Goal: Task Accomplishment & Management: Use online tool/utility

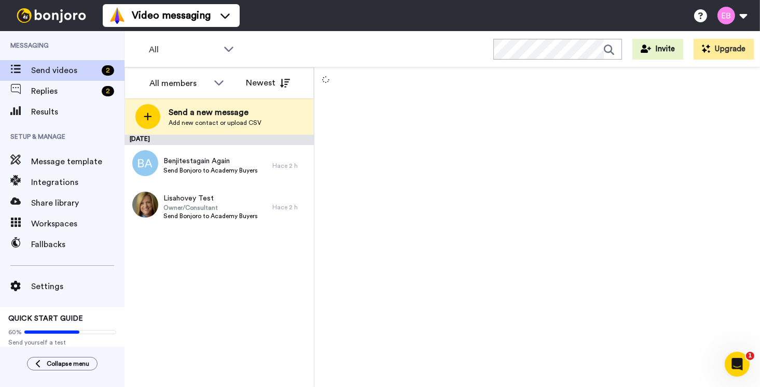
click at [44, 183] on span "Integrations" at bounding box center [77, 182] width 93 height 12
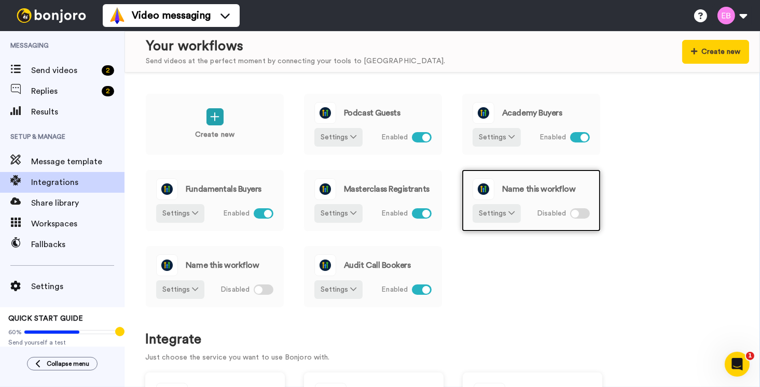
click at [533, 196] on div "Name this workflow" at bounding box center [530, 189] width 117 height 22
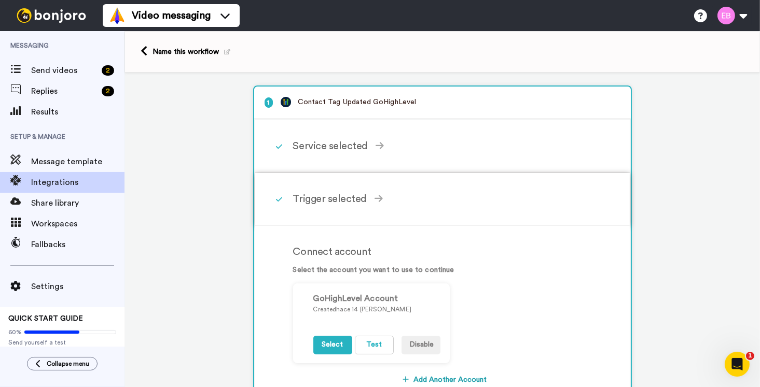
click at [344, 191] on div "Trigger selected" at bounding box center [444, 199] width 303 height 16
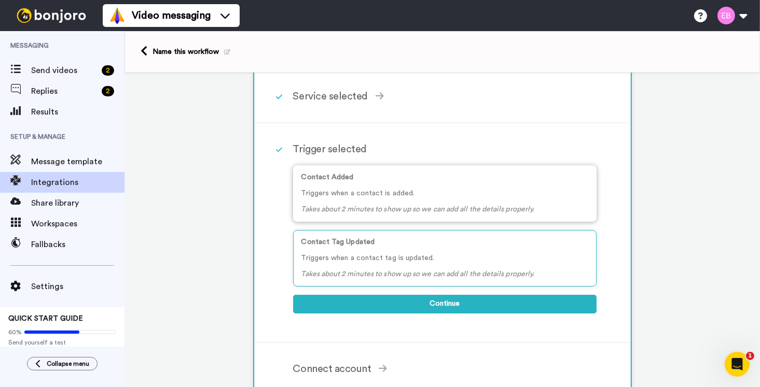
scroll to position [52, 0]
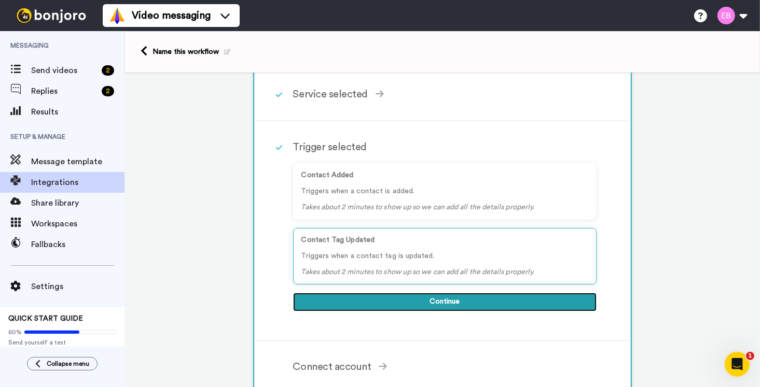
click at [437, 304] on button "Continue" at bounding box center [444, 302] width 303 height 19
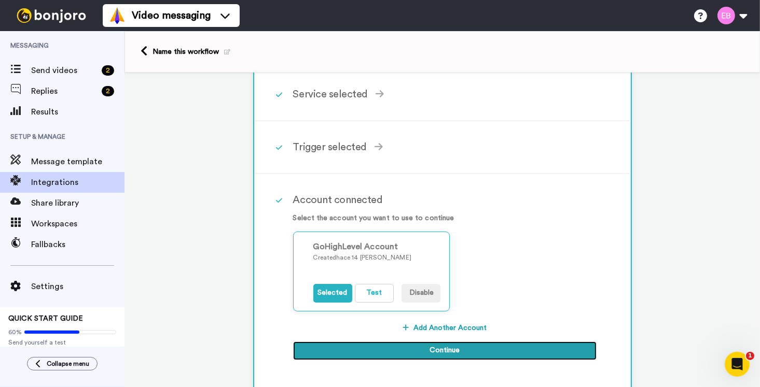
click at [425, 359] on button "Continue" at bounding box center [444, 351] width 303 height 19
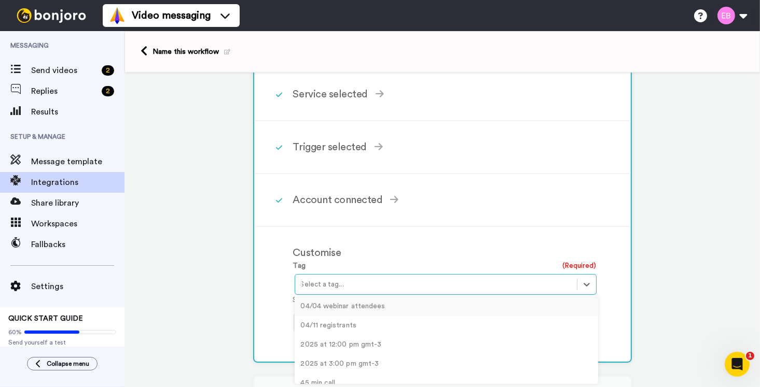
click at [372, 279] on div at bounding box center [435, 284] width 271 height 12
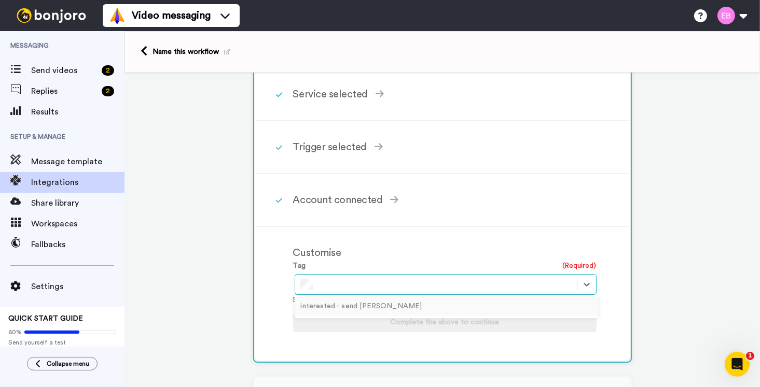
click at [354, 308] on div "interested - send bonjoro" at bounding box center [445, 306] width 303 height 19
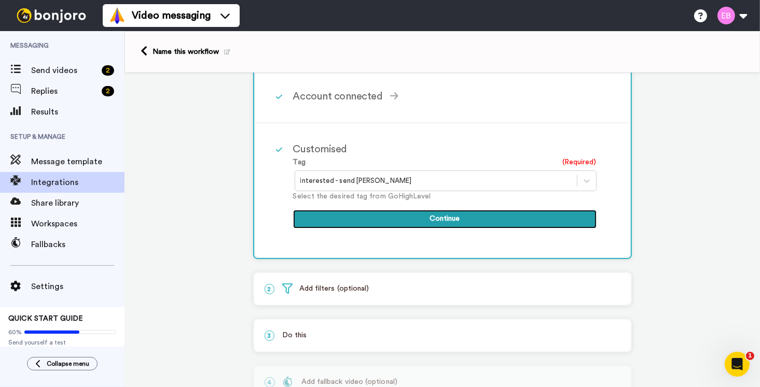
click at [453, 213] on button "Continue" at bounding box center [444, 219] width 303 height 19
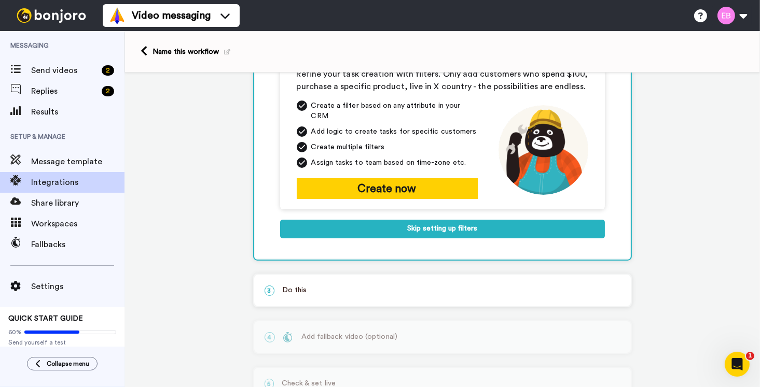
scroll to position [152, 0]
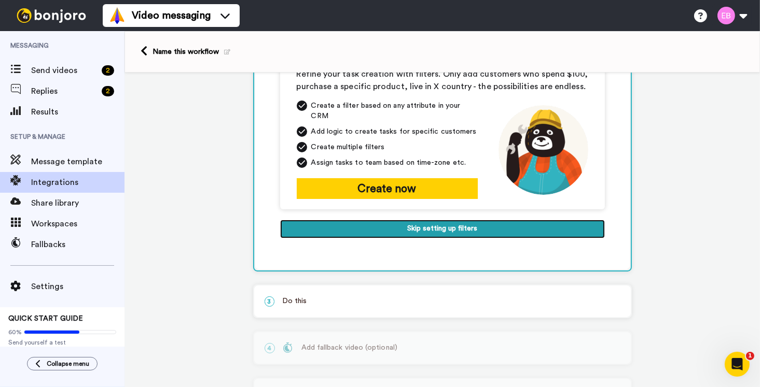
click at [457, 220] on button "Skip setting up filters" at bounding box center [442, 229] width 325 height 19
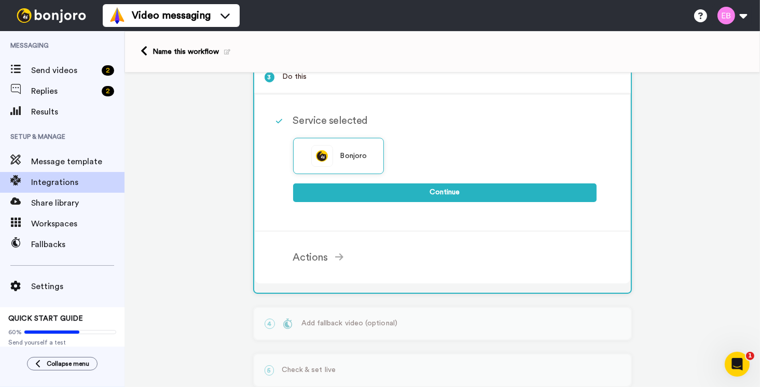
scroll to position [109, 0]
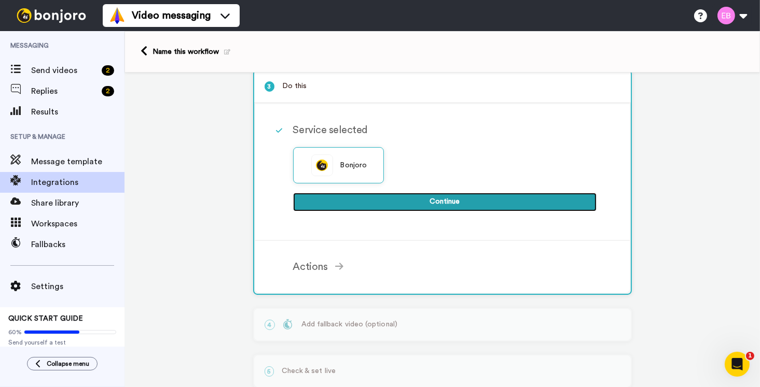
click at [432, 199] on button "Continue" at bounding box center [444, 202] width 303 height 19
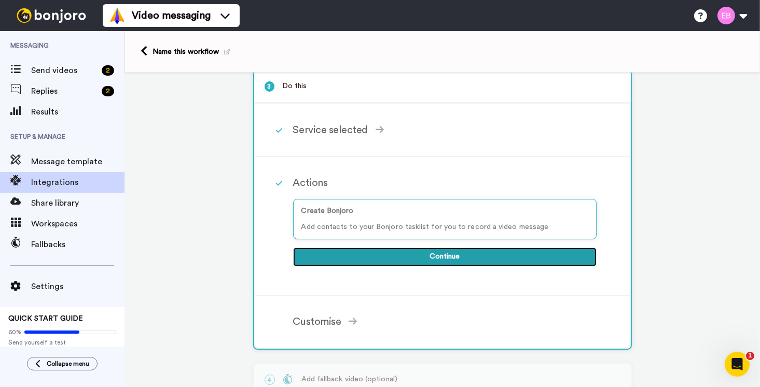
click at [400, 252] on button "Continue" at bounding box center [444, 257] width 303 height 19
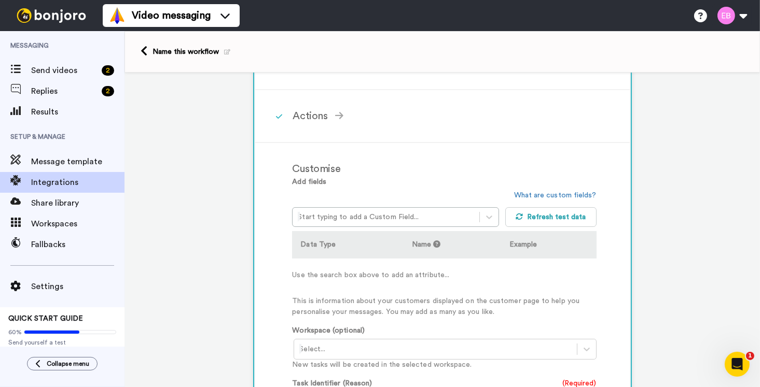
scroll to position [213, 0]
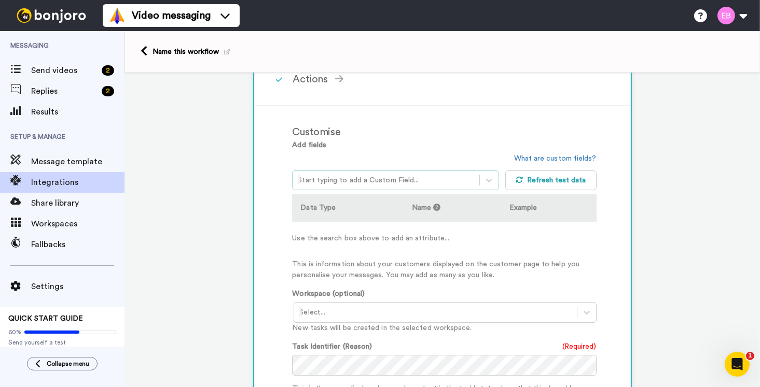
click at [407, 177] on div at bounding box center [386, 180] width 176 height 12
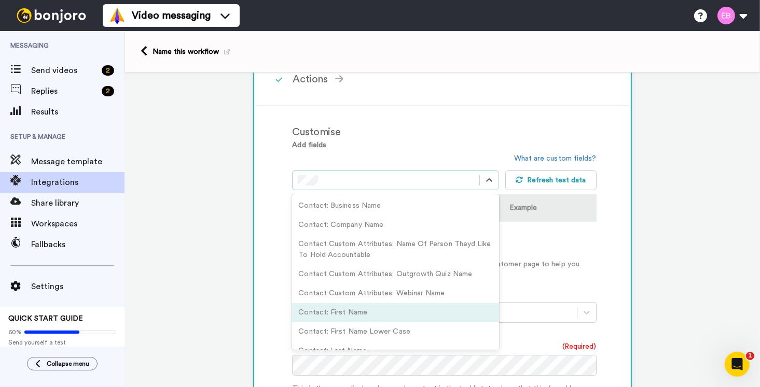
click at [329, 315] on div "Contact: First Name" at bounding box center [395, 312] width 206 height 19
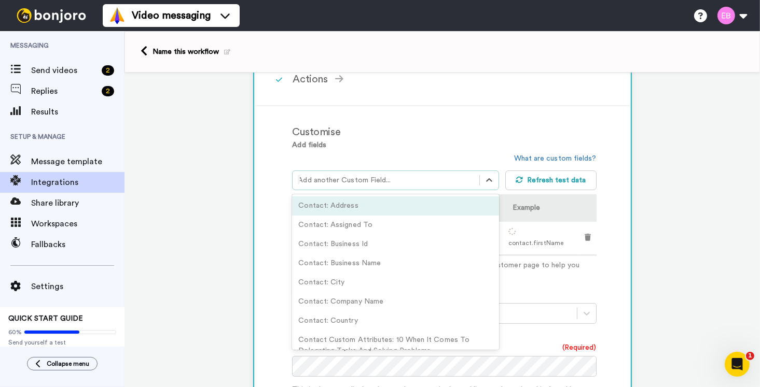
click at [356, 180] on div at bounding box center [386, 180] width 176 height 12
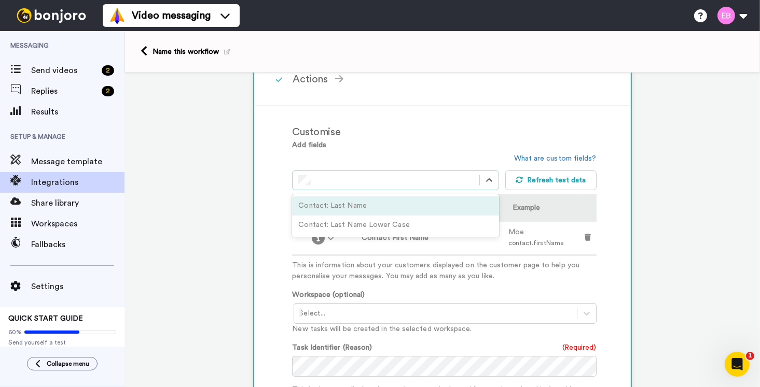
click at [348, 201] on div "Contact: Last Name" at bounding box center [395, 205] width 206 height 19
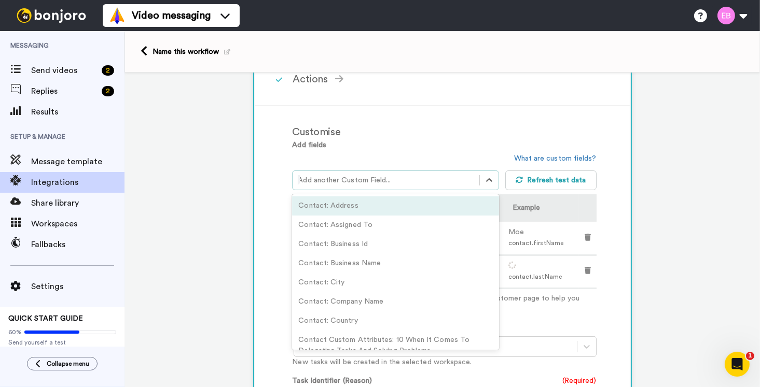
click at [362, 179] on div at bounding box center [386, 180] width 176 height 12
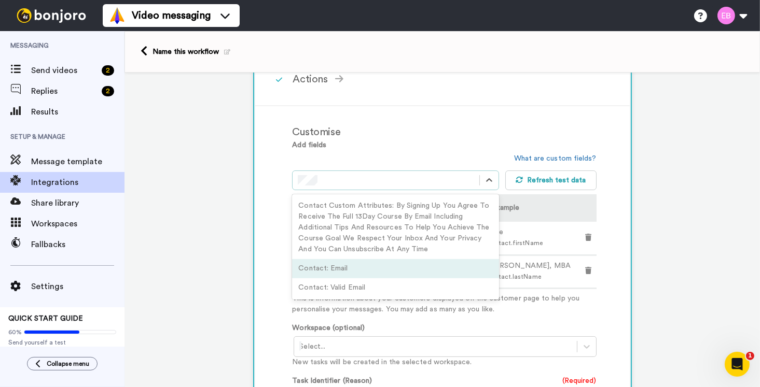
click at [343, 261] on div "Contact: Email" at bounding box center [395, 268] width 206 height 19
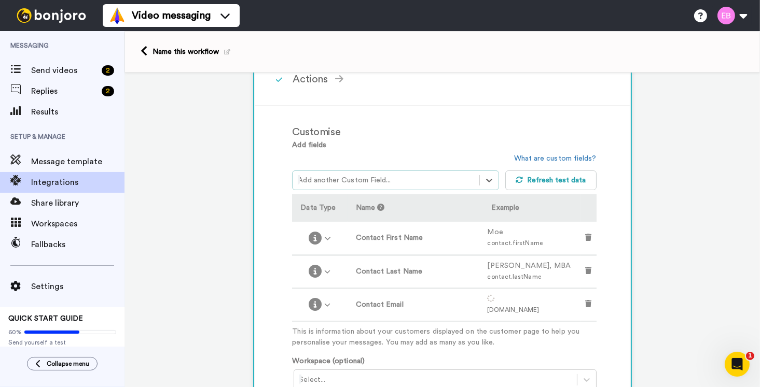
click at [341, 183] on div at bounding box center [386, 180] width 176 height 12
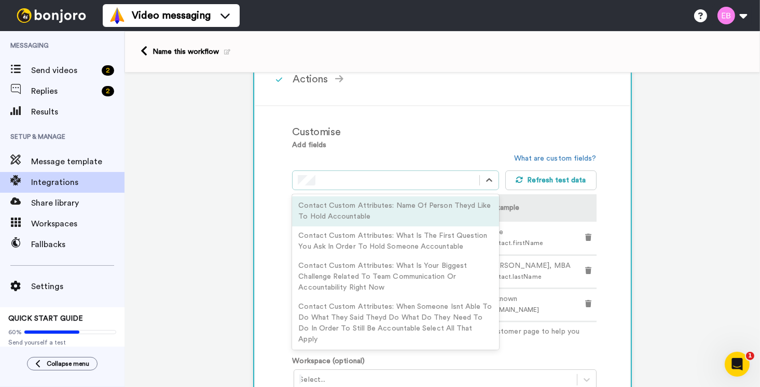
click at [341, 204] on div "Contact Custom Attributes: Name Of Person Theyd Like To Hold Accountable" at bounding box center [395, 211] width 206 height 30
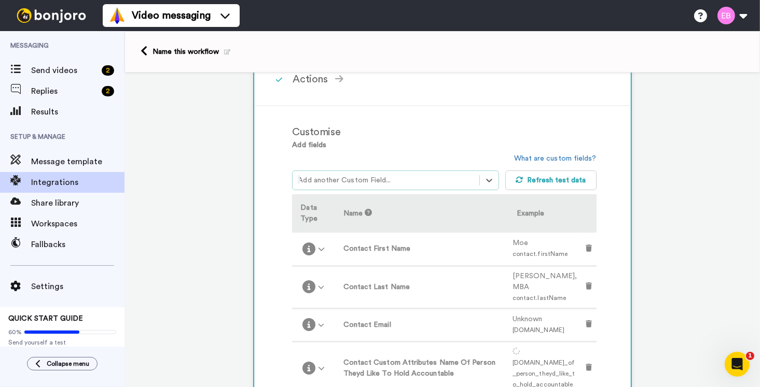
click at [361, 176] on div at bounding box center [386, 180] width 176 height 12
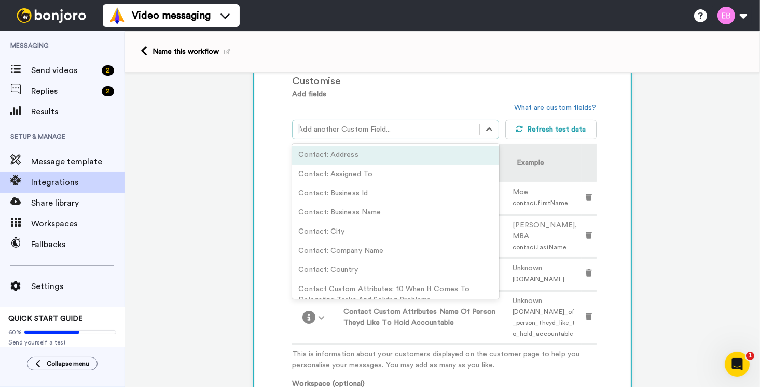
scroll to position [265, 0]
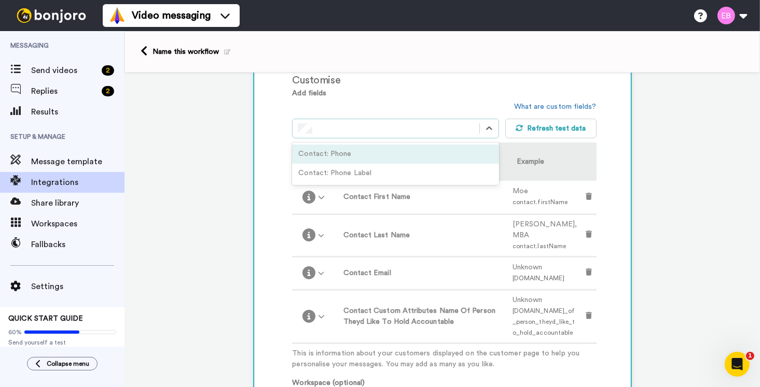
click at [336, 153] on div "Contact: Phone" at bounding box center [395, 154] width 206 height 19
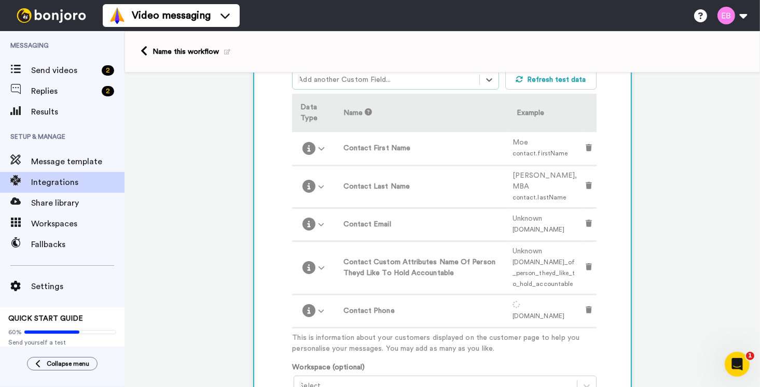
scroll to position [317, 0]
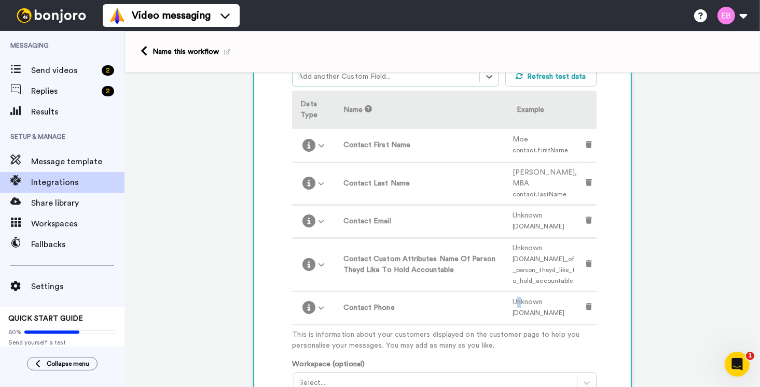
drag, startPoint x: 509, startPoint y: 300, endPoint x: 508, endPoint y: 292, distance: 7.9
click at [508, 292] on td "Unknown contact.phone" at bounding box center [544, 307] width 73 height 33
click at [248, 244] on div "1 Contact Tag Updated GoHighLevel Service selected ActiveCampaign AWeber Bonjor…" at bounding box center [441, 257] width 635 height 1002
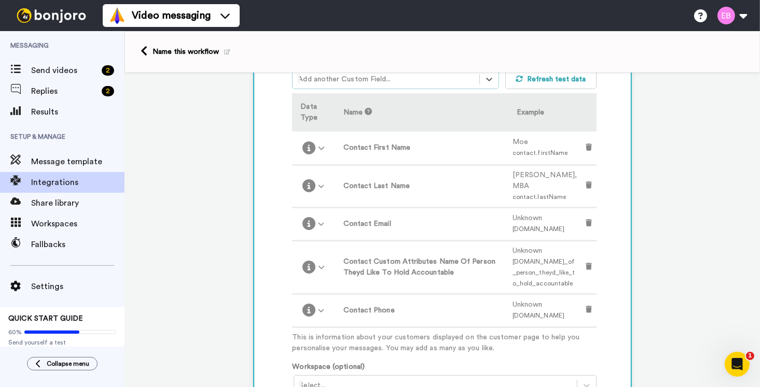
click at [353, 79] on div at bounding box center [386, 79] width 176 height 12
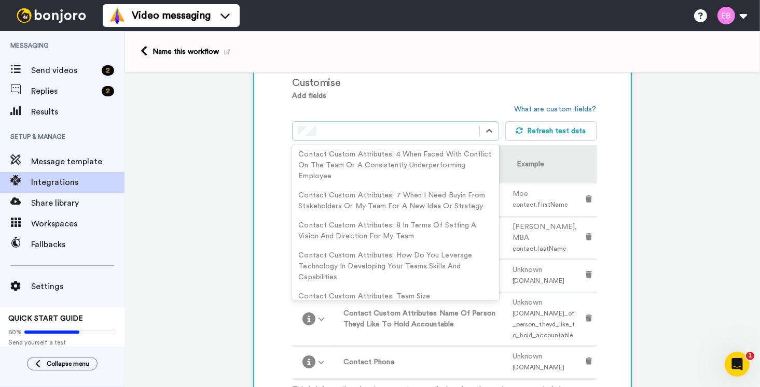
scroll to position [121, 0]
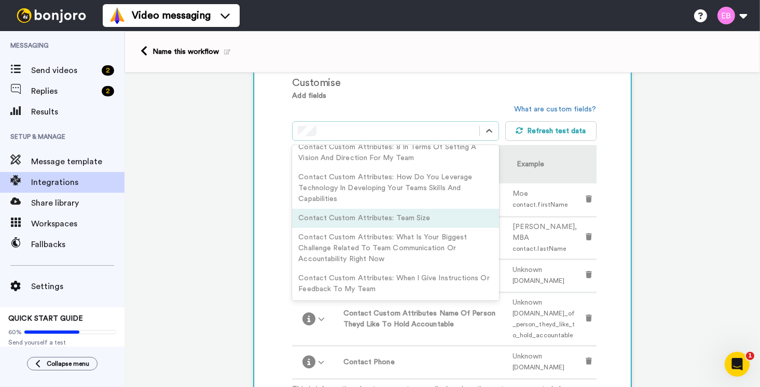
click at [384, 220] on div "Contact Custom Attributes: Team Size" at bounding box center [395, 218] width 206 height 19
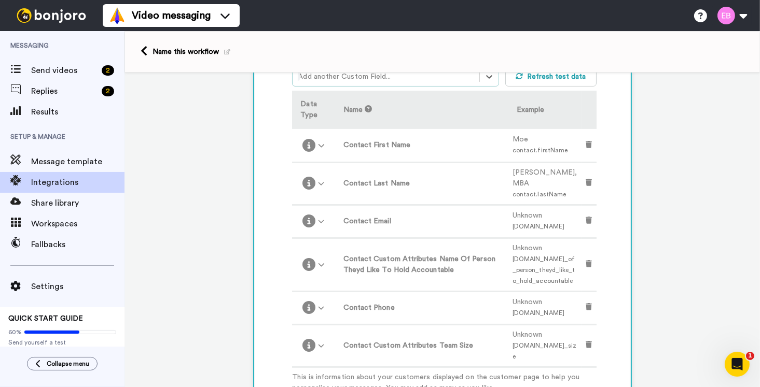
scroll to position [314, 0]
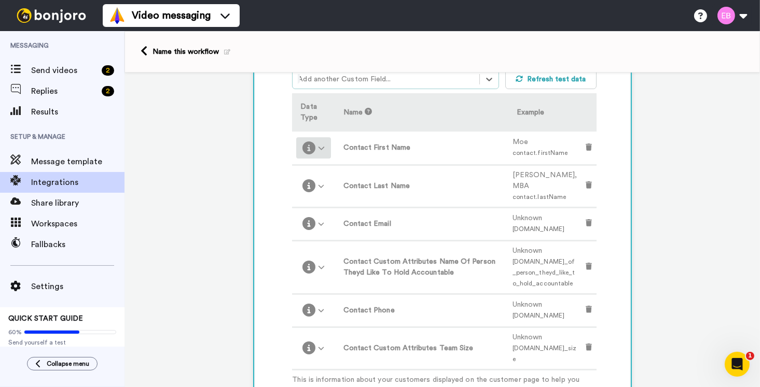
click at [314, 144] on div at bounding box center [313, 148] width 26 height 13
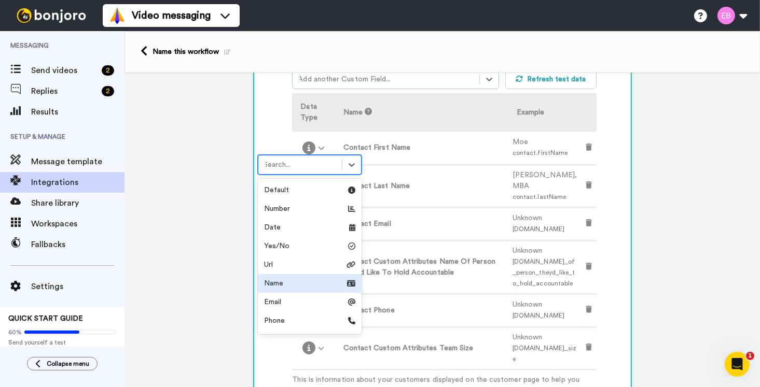
click at [294, 284] on div "Name" at bounding box center [309, 283] width 91 height 10
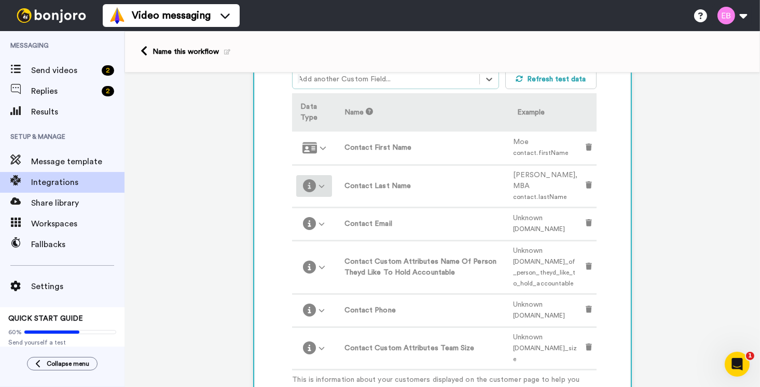
click at [315, 183] on div at bounding box center [313, 185] width 27 height 13
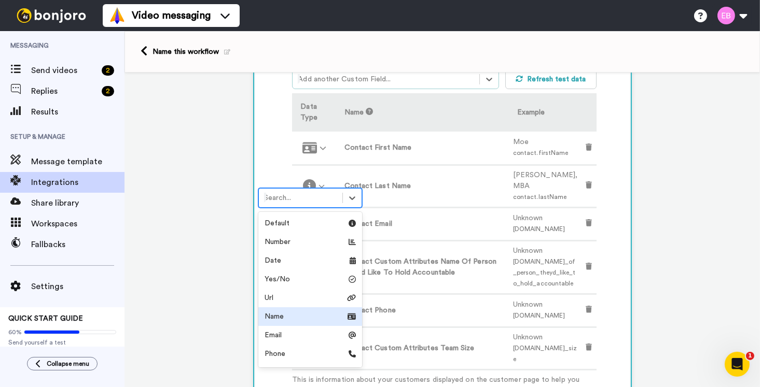
click at [284, 315] on div "Name" at bounding box center [309, 317] width 91 height 10
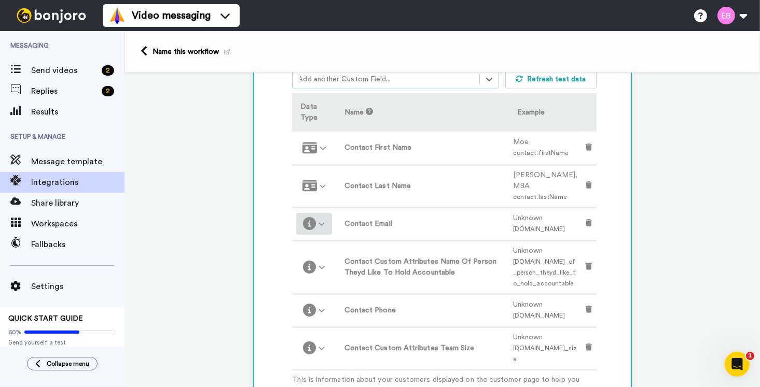
click at [309, 217] on icon at bounding box center [309, 223] width 13 height 13
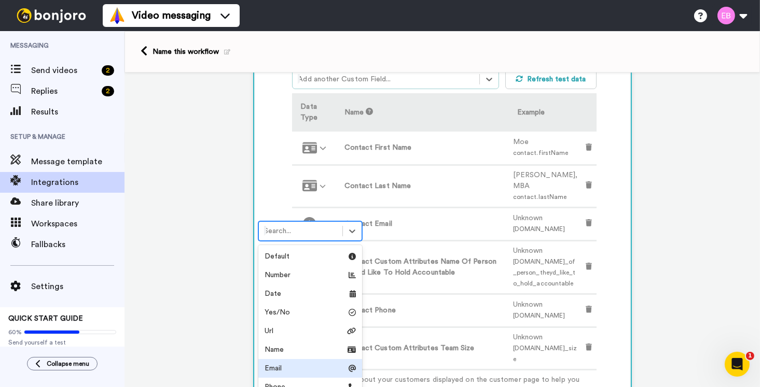
drag, startPoint x: 287, startPoint y: 367, endPoint x: 298, endPoint y: 342, distance: 27.0
click at [287, 367] on div "Email" at bounding box center [309, 368] width 91 height 10
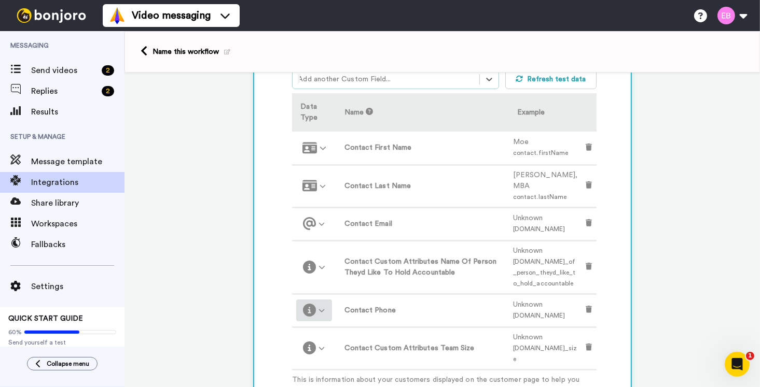
click at [318, 308] on icon at bounding box center [321, 310] width 7 height 7
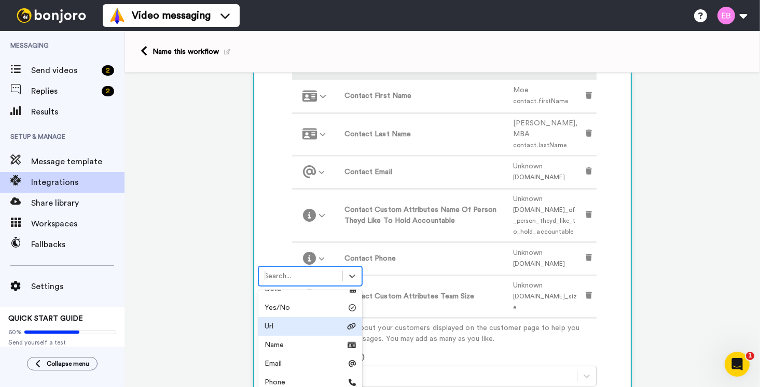
scroll to position [52, 0]
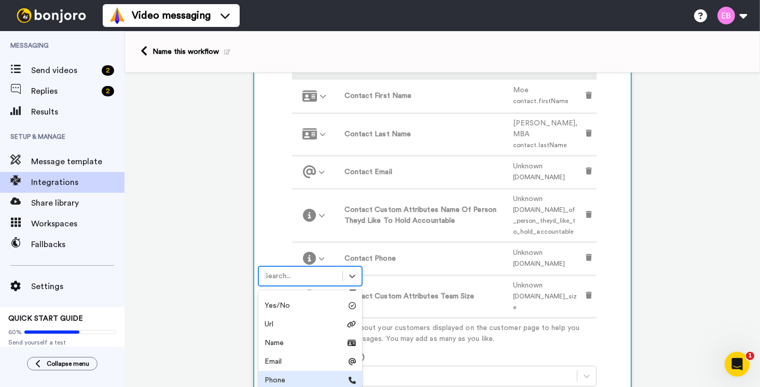
click at [293, 379] on div "Phone" at bounding box center [309, 380] width 91 height 10
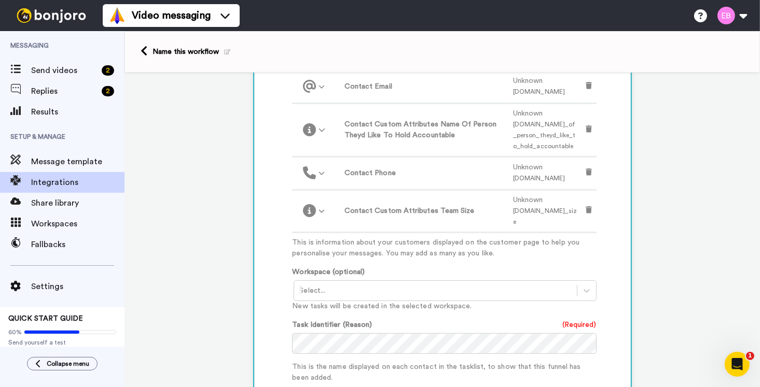
scroll to position [470, 0]
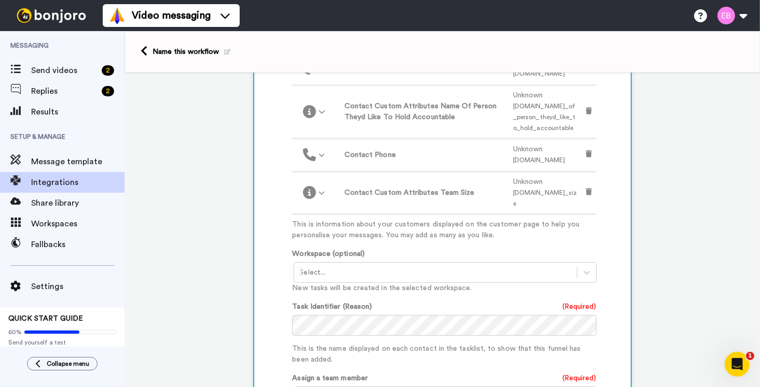
click at [357, 278] on div "Select..." at bounding box center [435, 272] width 282 height 17
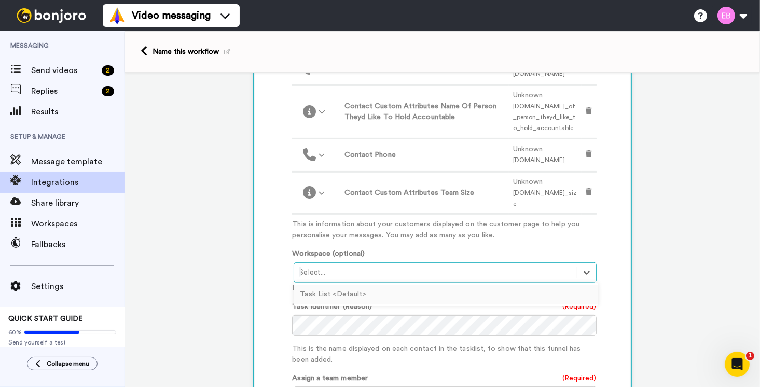
click at [352, 291] on div "Task List <Default>" at bounding box center [445, 294] width 304 height 19
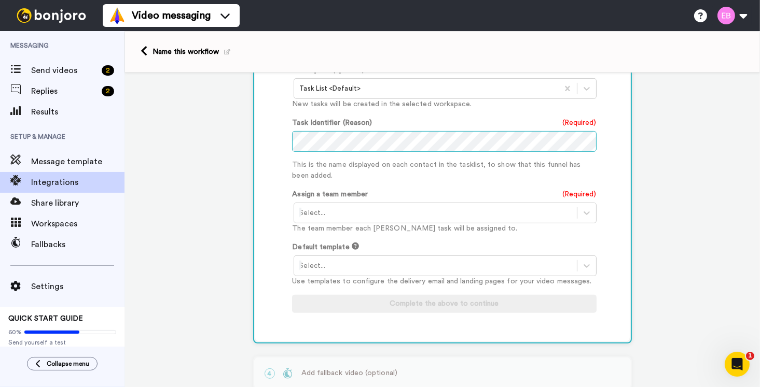
scroll to position [677, 0]
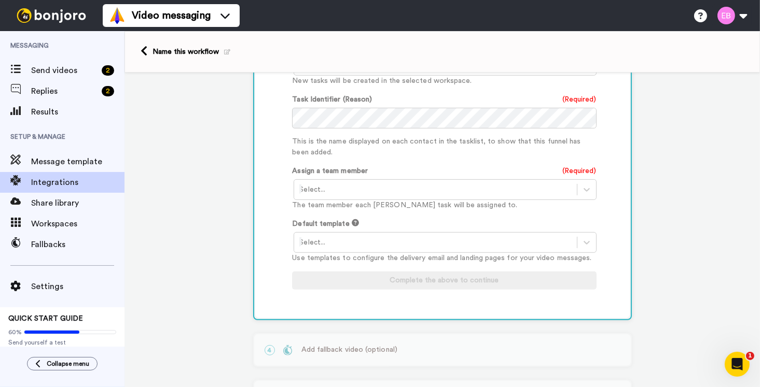
click at [362, 190] on div at bounding box center [435, 190] width 272 height 12
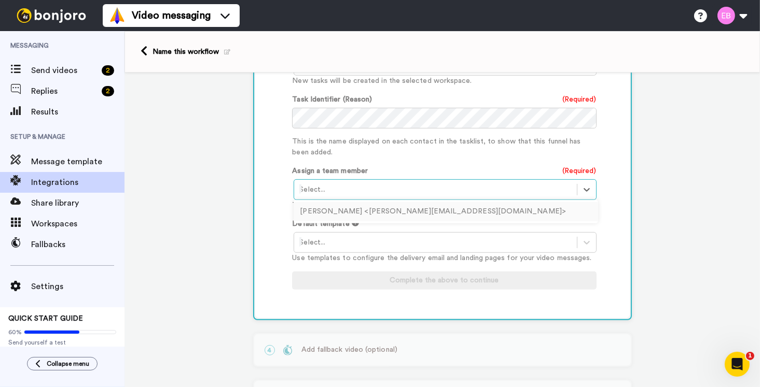
click at [348, 211] on div "Erik Berglund <erik@languageofleadership.io>" at bounding box center [445, 211] width 304 height 19
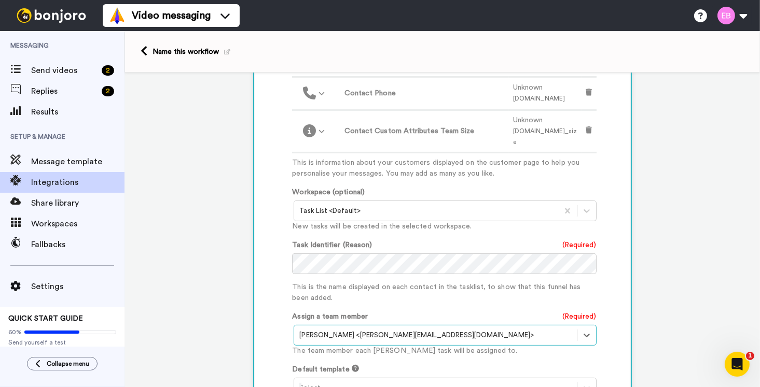
scroll to position [571, 0]
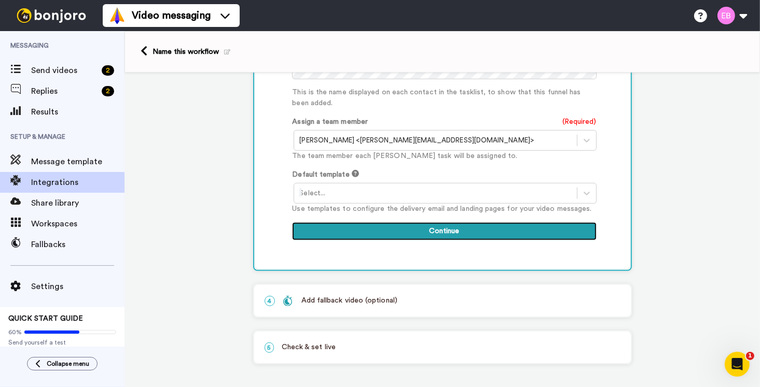
click at [449, 226] on button "Continue" at bounding box center [444, 231] width 304 height 19
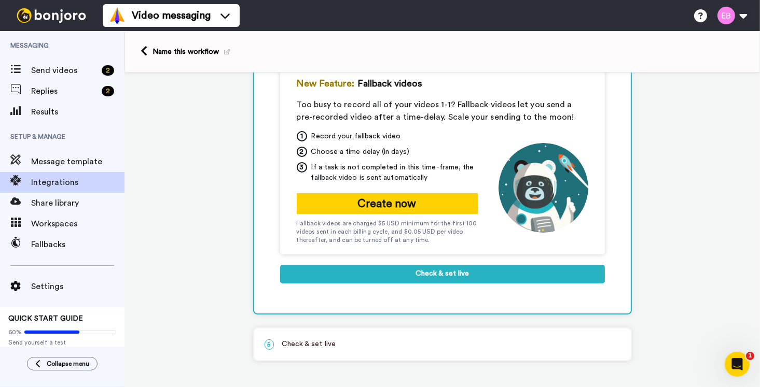
scroll to position [142, 0]
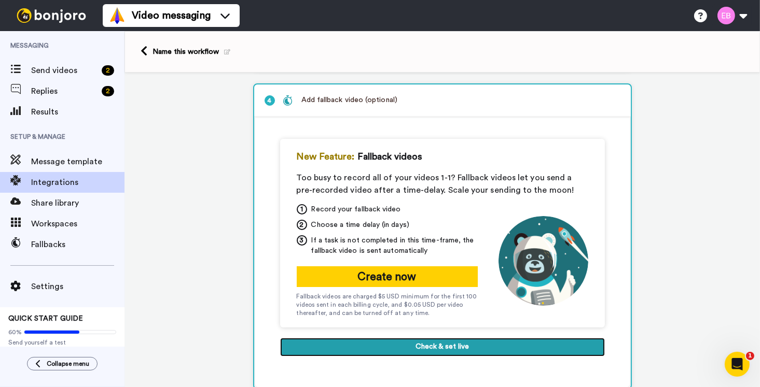
click at [454, 349] on button "Check & set live" at bounding box center [442, 347] width 325 height 19
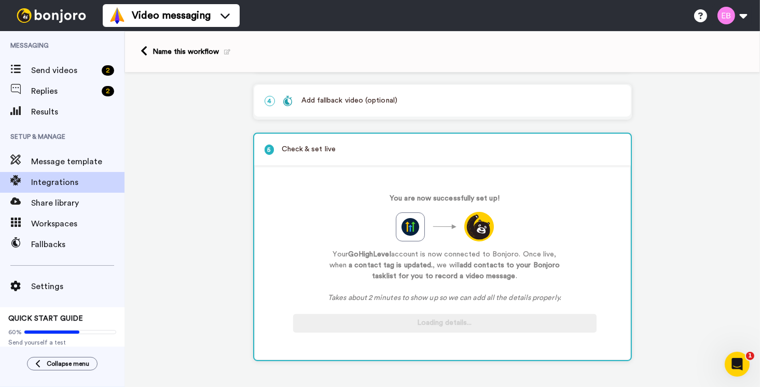
scroll to position [139, 0]
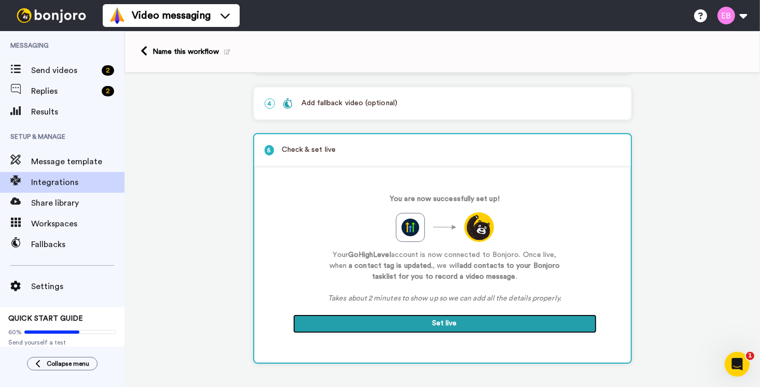
click at [447, 315] on button "Set live" at bounding box center [444, 324] width 303 height 19
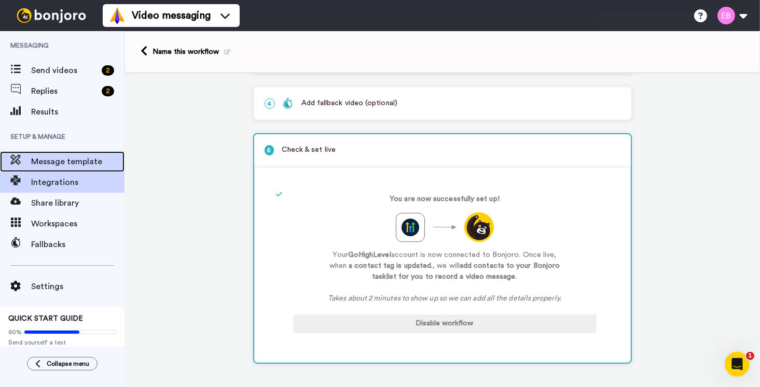
click at [71, 162] on span "Message template" at bounding box center [77, 162] width 93 height 12
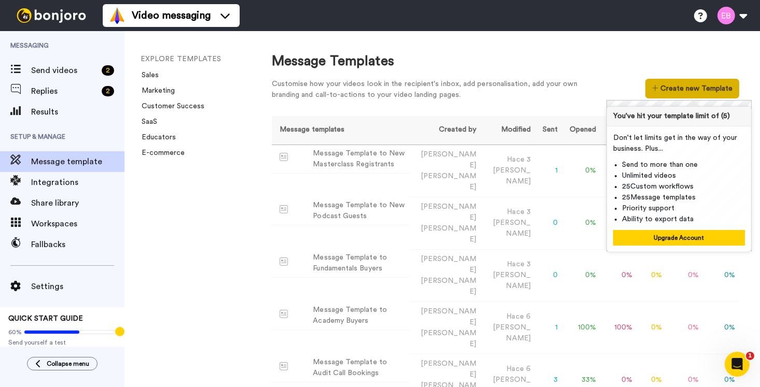
click at [690, 87] on button "Create new Template" at bounding box center [692, 89] width 94 height 20
click at [490, 70] on div "Message Templates" at bounding box center [505, 61] width 467 height 19
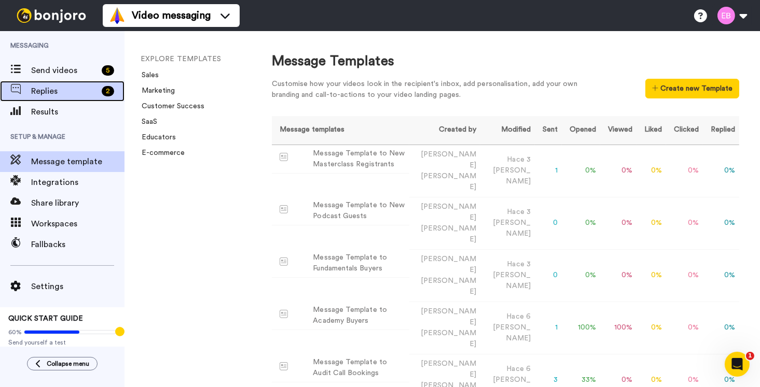
click at [54, 91] on span "Replies" at bounding box center [64, 91] width 66 height 12
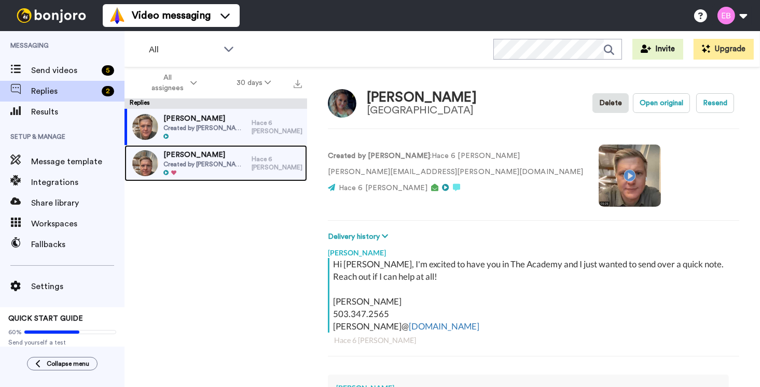
click at [225, 174] on div at bounding box center [204, 173] width 83 height 7
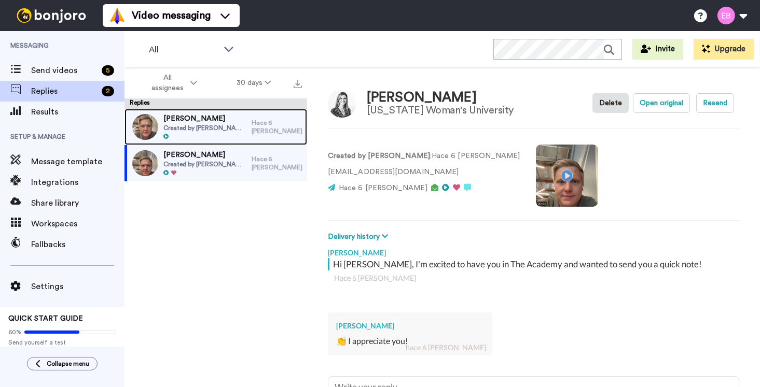
click at [241, 128] on div "[PERSON_NAME] Created by [PERSON_NAME]" at bounding box center [187, 127] width 127 height 36
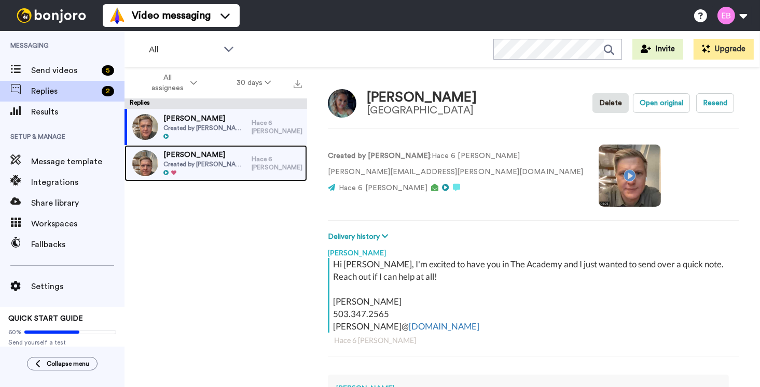
click at [241, 164] on div "[PERSON_NAME] Created by [PERSON_NAME]" at bounding box center [187, 163] width 127 height 36
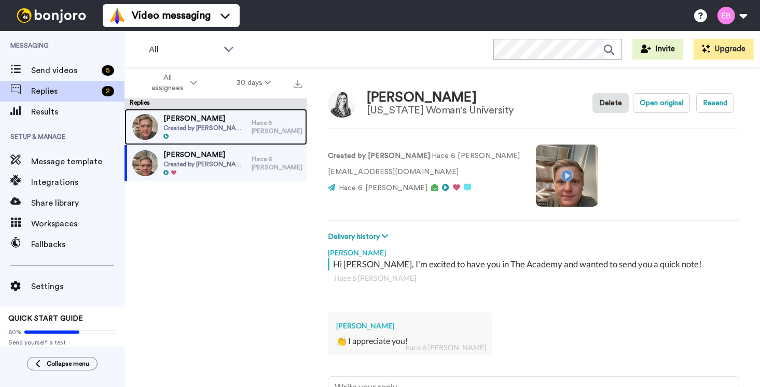
click at [190, 129] on span "Created by [PERSON_NAME]" at bounding box center [204, 128] width 83 height 8
type textarea "x"
